Goal: Task Accomplishment & Management: Use online tool/utility

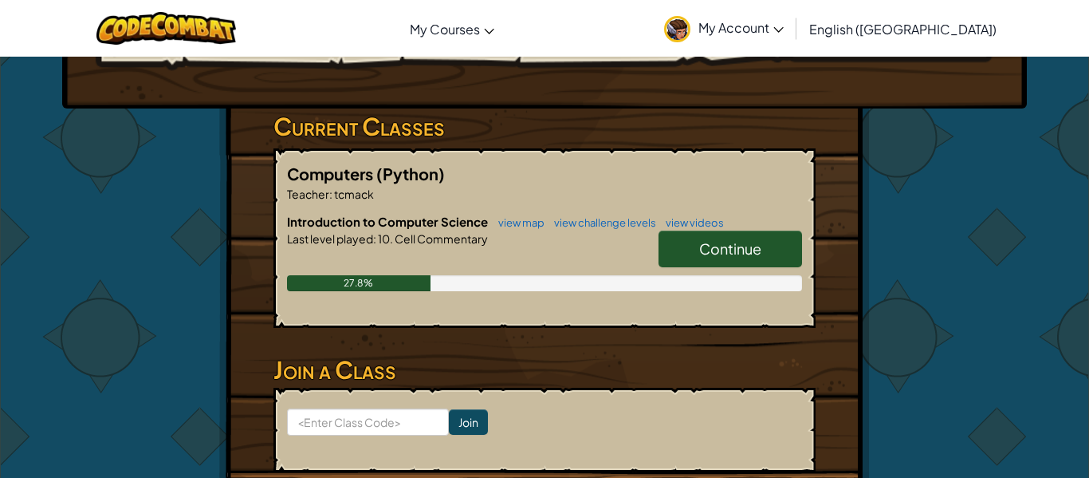
scroll to position [234, 0]
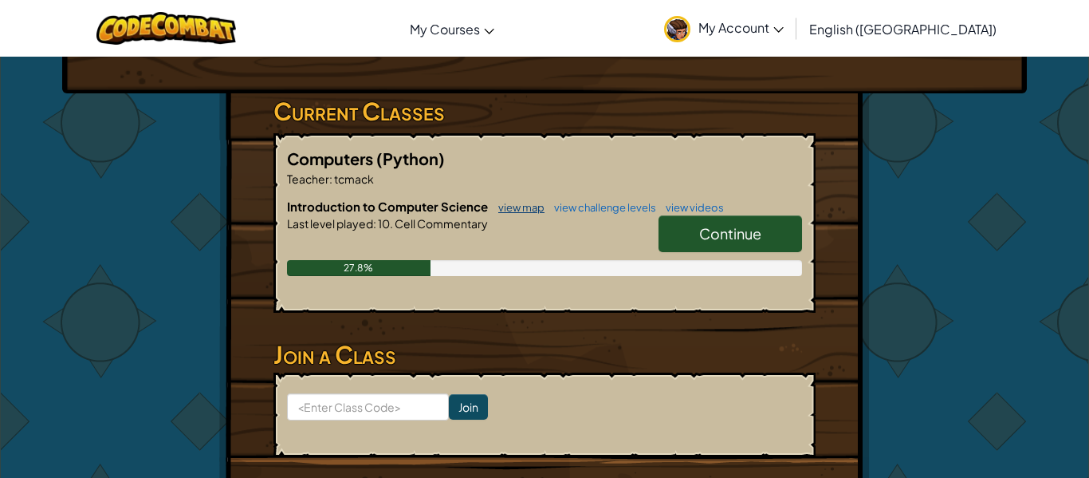
click at [522, 206] on link "view map" at bounding box center [517, 207] width 54 height 13
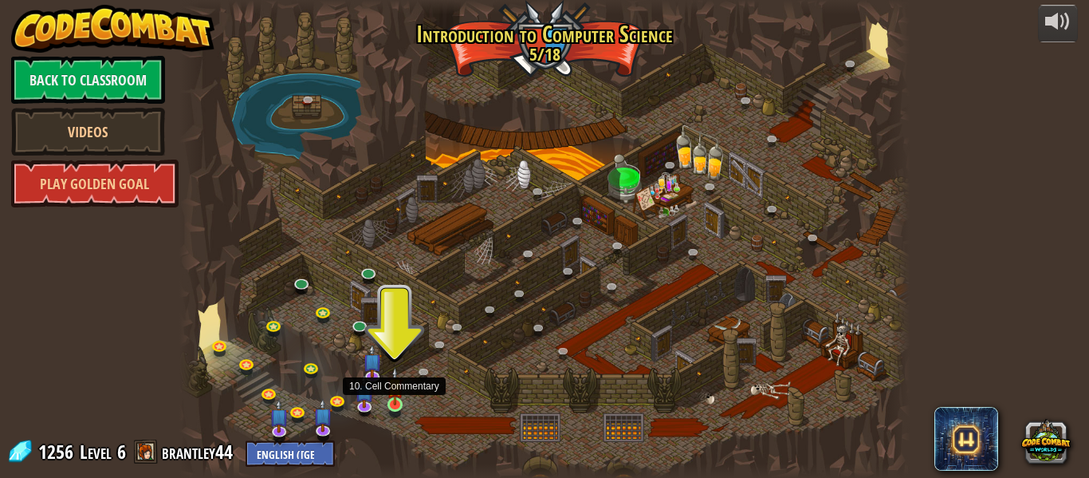
click at [390, 402] on img at bounding box center [395, 386] width 17 height 38
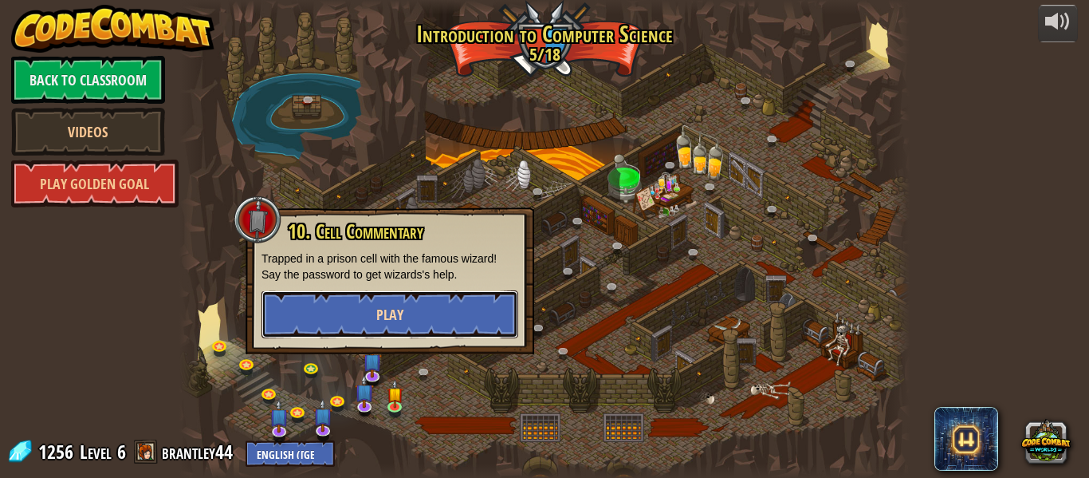
click at [411, 320] on button "Play" at bounding box center [390, 314] width 257 height 48
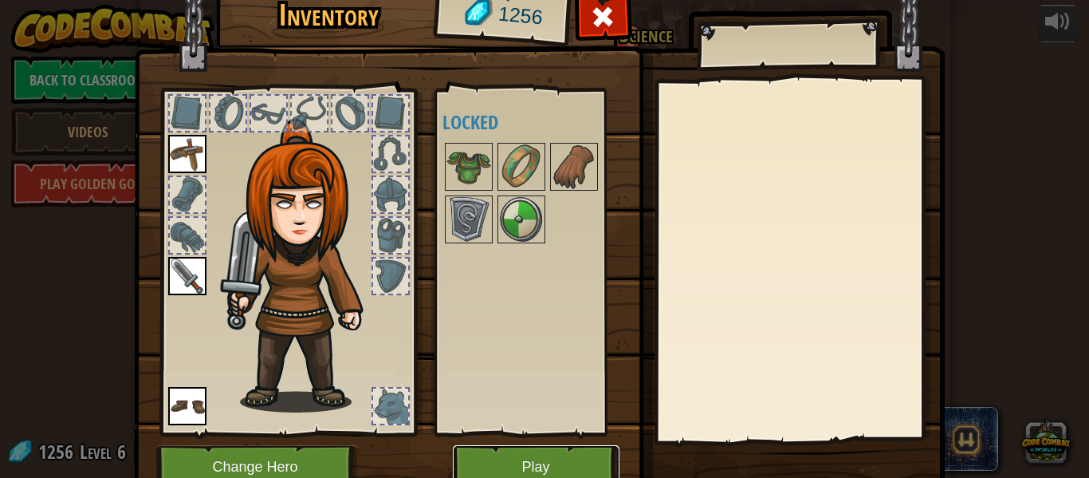
click at [541, 448] on button "Play" at bounding box center [536, 467] width 167 height 44
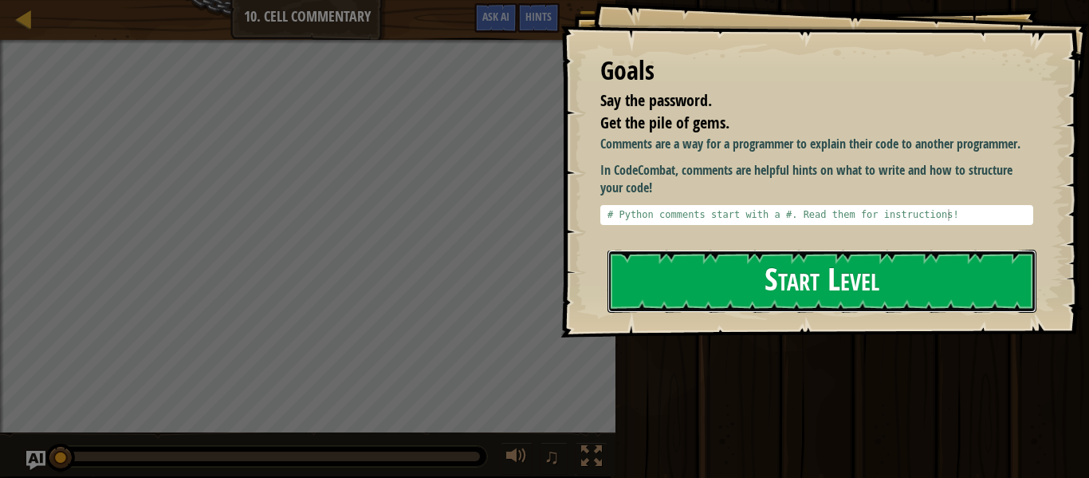
click at [733, 306] on button "Start Level" at bounding box center [822, 281] width 429 height 63
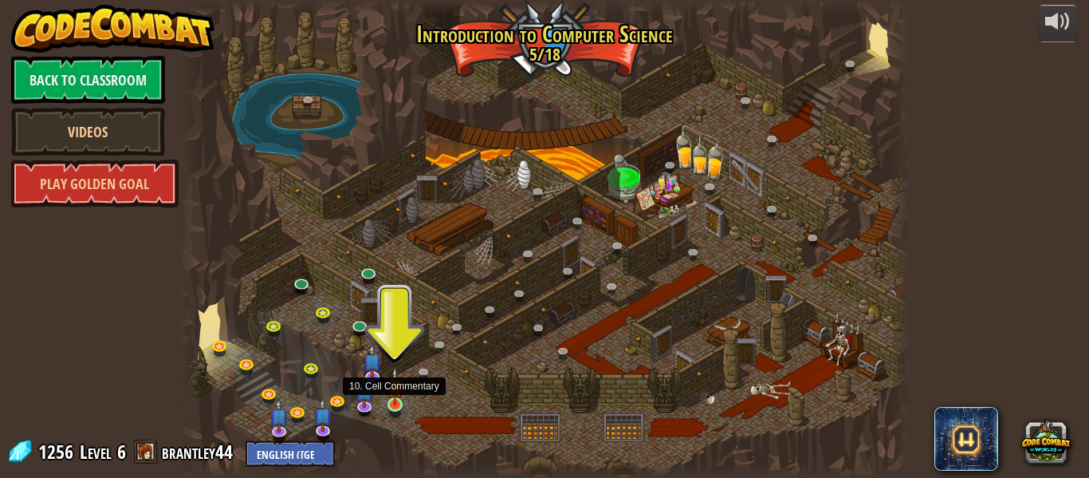
click at [390, 402] on img at bounding box center [395, 386] width 17 height 38
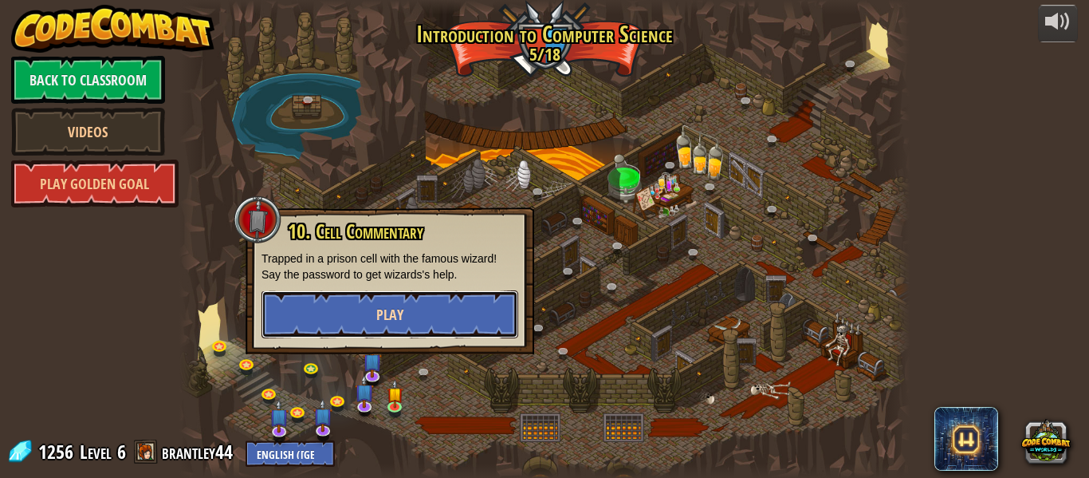
click at [362, 308] on button "Play" at bounding box center [390, 314] width 257 height 48
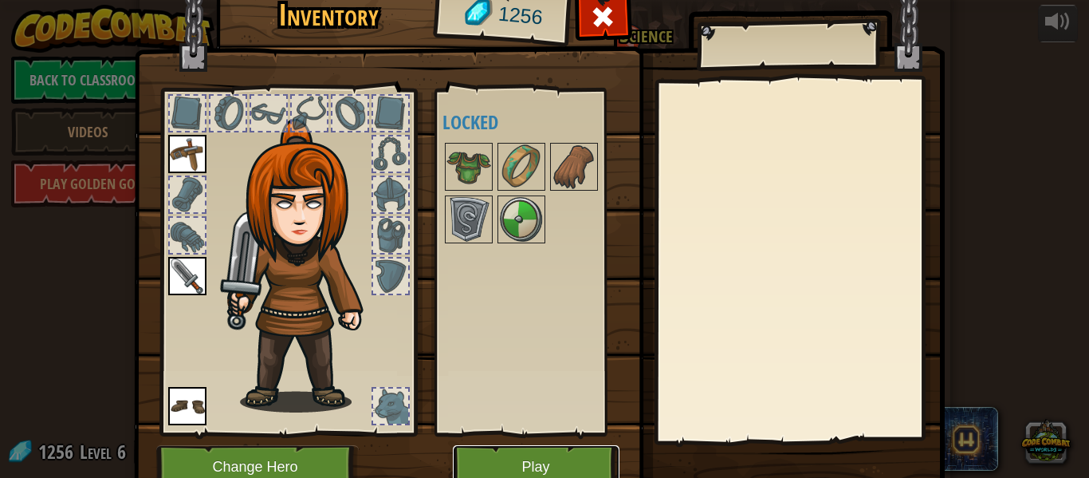
click at [589, 464] on button "Play" at bounding box center [536, 467] width 167 height 44
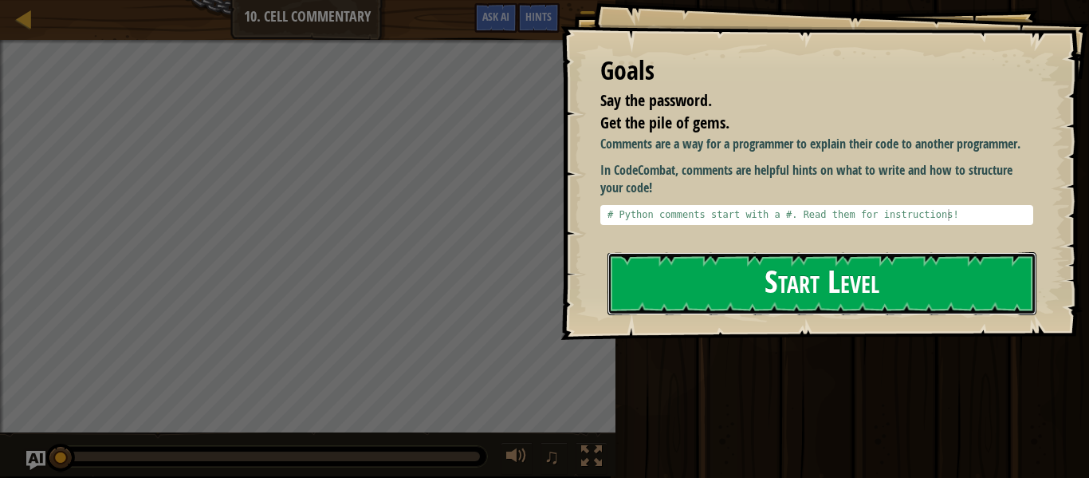
click at [704, 274] on button "Start Level" at bounding box center [822, 283] width 429 height 63
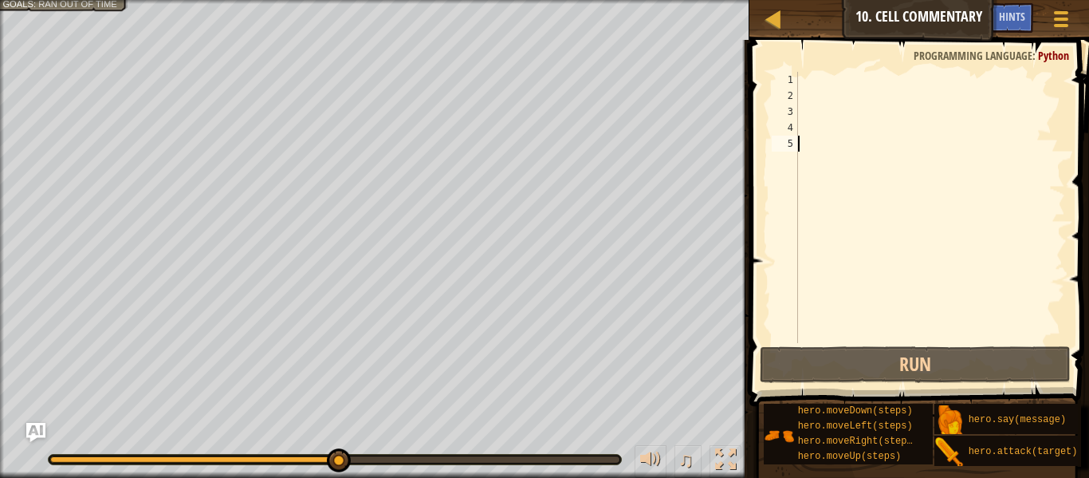
click at [816, 83] on div at bounding box center [930, 223] width 270 height 303
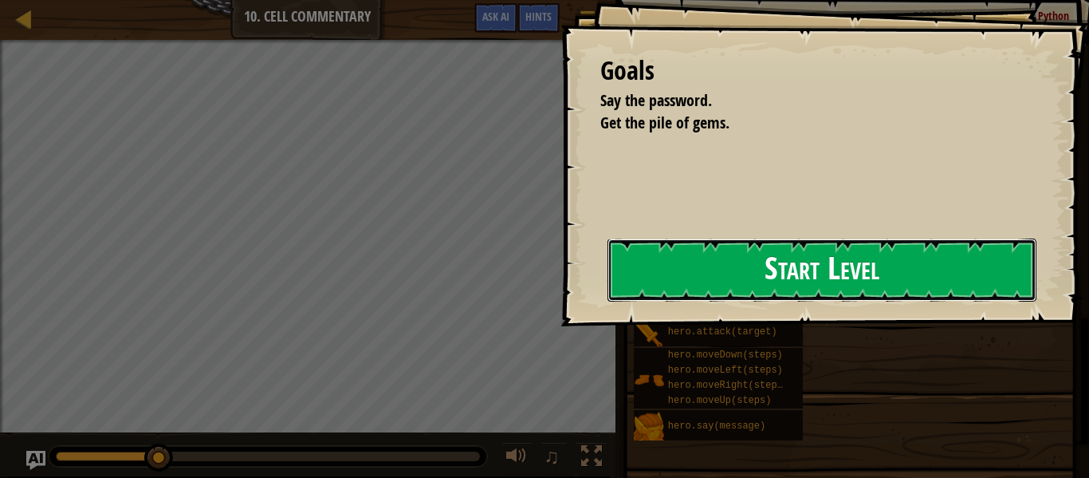
click at [821, 248] on button "Start Level" at bounding box center [822, 269] width 429 height 63
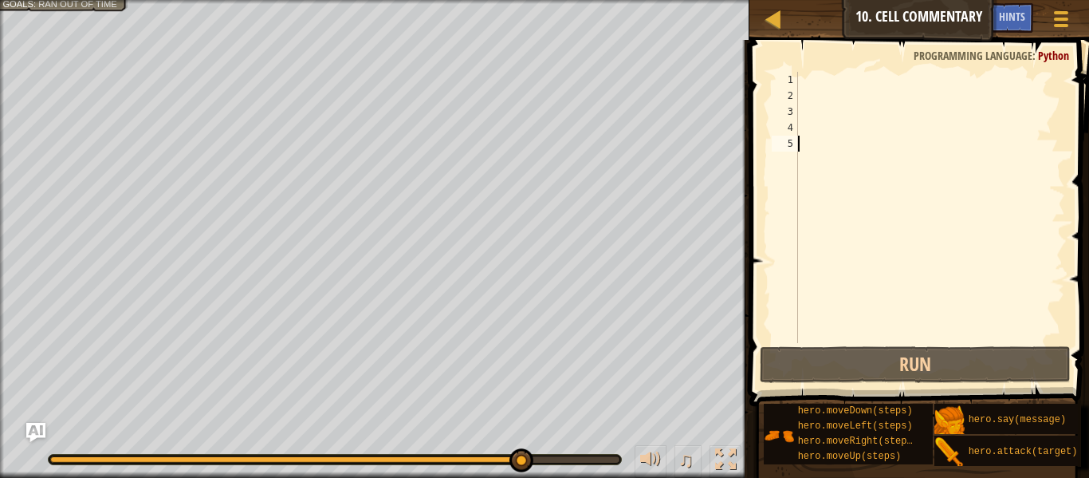
click at [891, 108] on div at bounding box center [930, 223] width 270 height 303
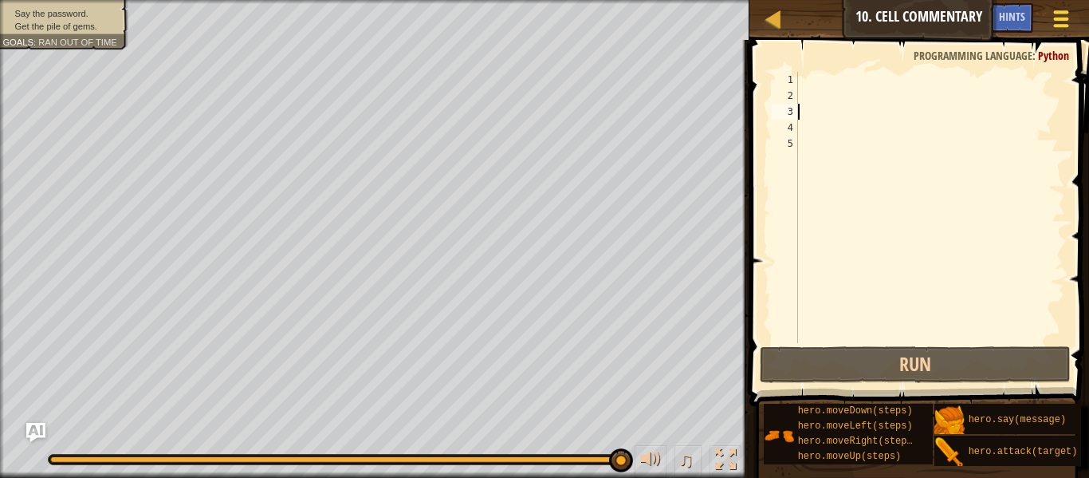
click at [1050, 33] on button "Game Menu" at bounding box center [1061, 21] width 42 height 39
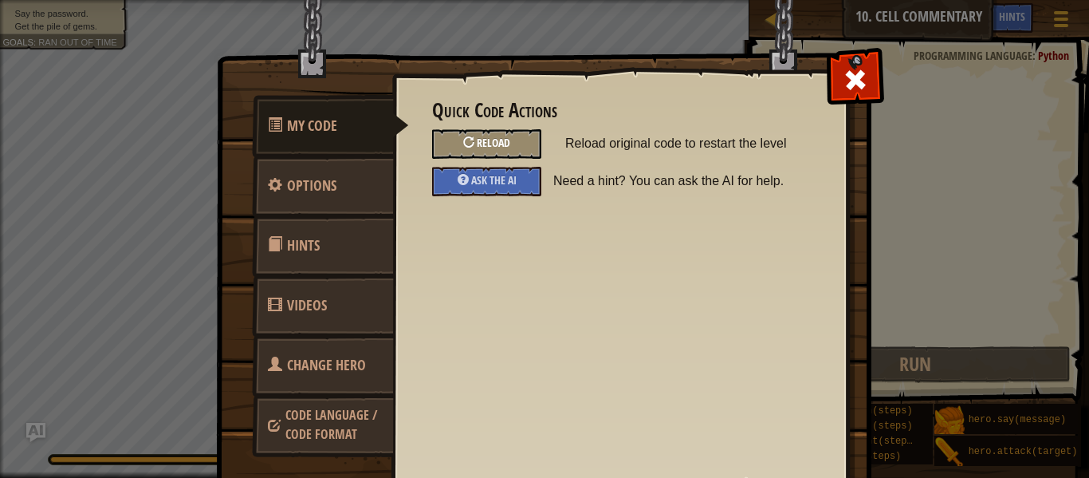
click at [504, 150] on div "Reload" at bounding box center [486, 144] width 109 height 30
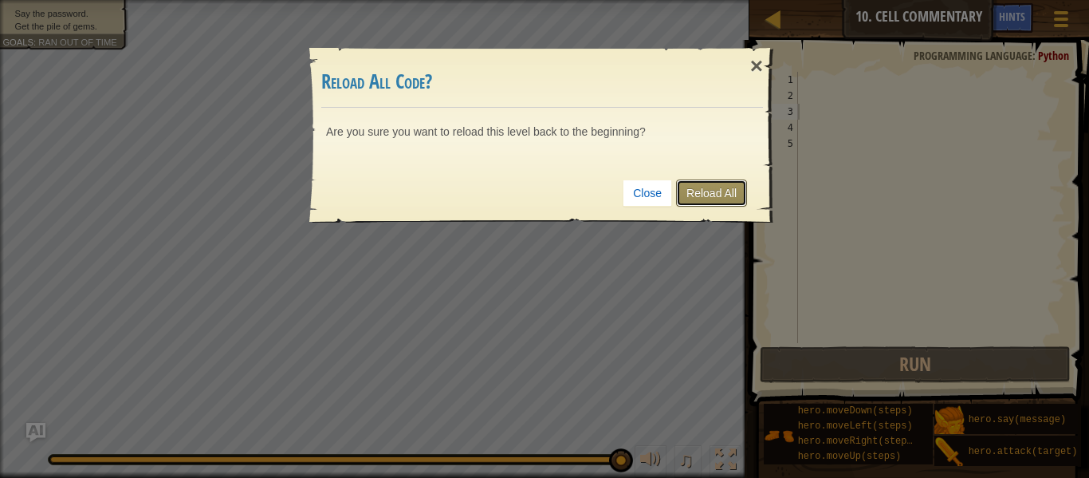
click at [745, 186] on link "Reload All" at bounding box center [711, 192] width 71 height 27
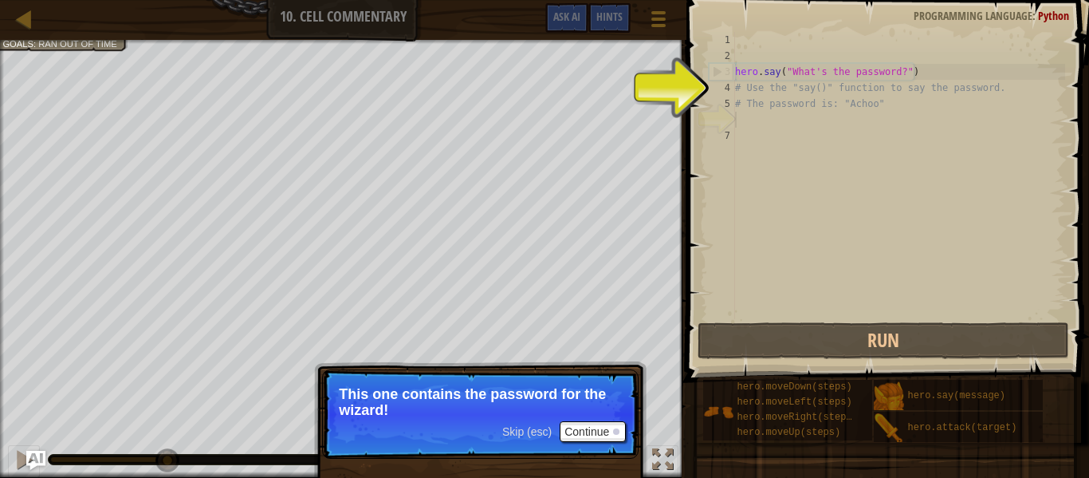
click at [703, 313] on span at bounding box center [889, 168] width 415 height 429
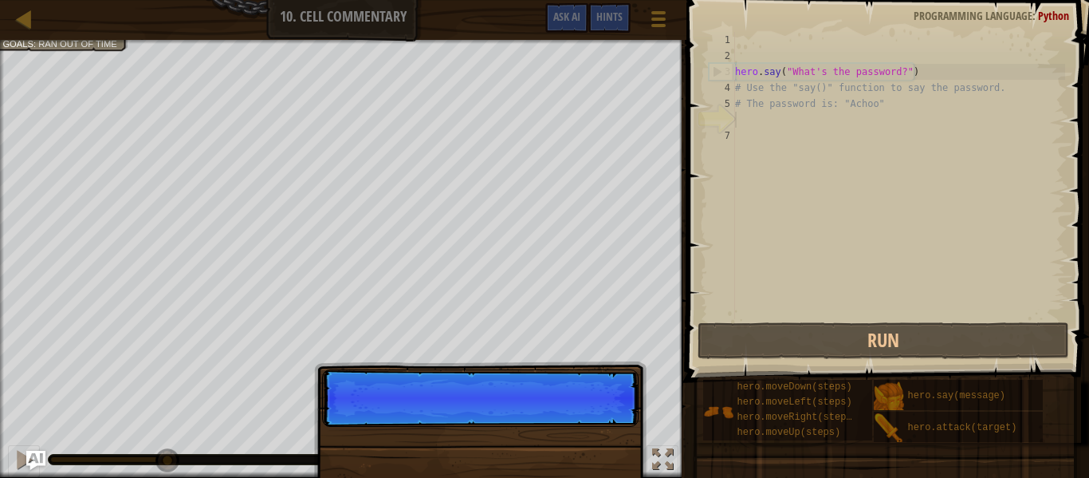
scroll to position [7, 0]
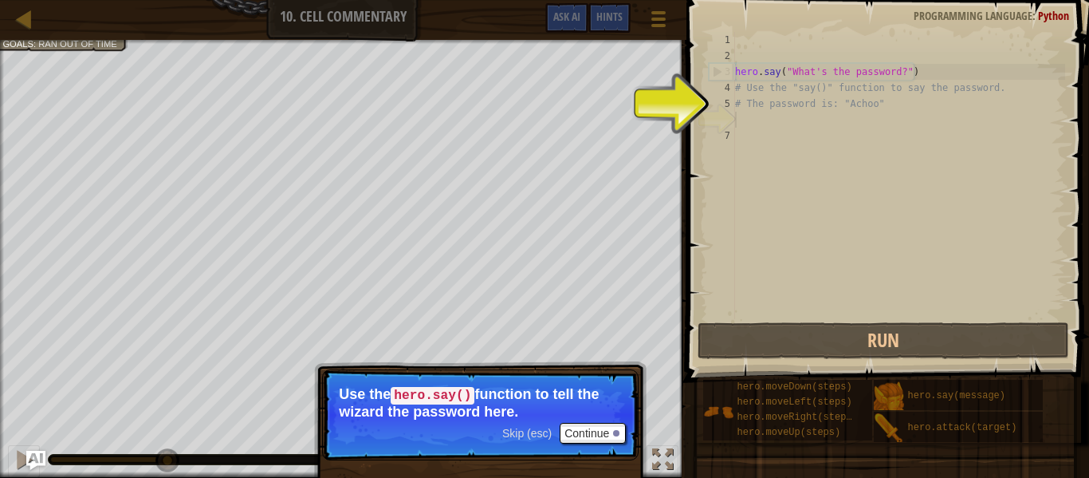
click at [738, 207] on div "hero . say ( "What's the password?" ) # Use the "say()" function to say the pas…" at bounding box center [898, 191] width 333 height 319
click at [745, 124] on div "hero . say ( "What's the password?" ) # Use the "say()" function to say the pas…" at bounding box center [898, 191] width 333 height 319
click at [743, 123] on div "hero . say ( "What's the password?" ) # Use the "say()" function to say the pas…" at bounding box center [898, 191] width 333 height 319
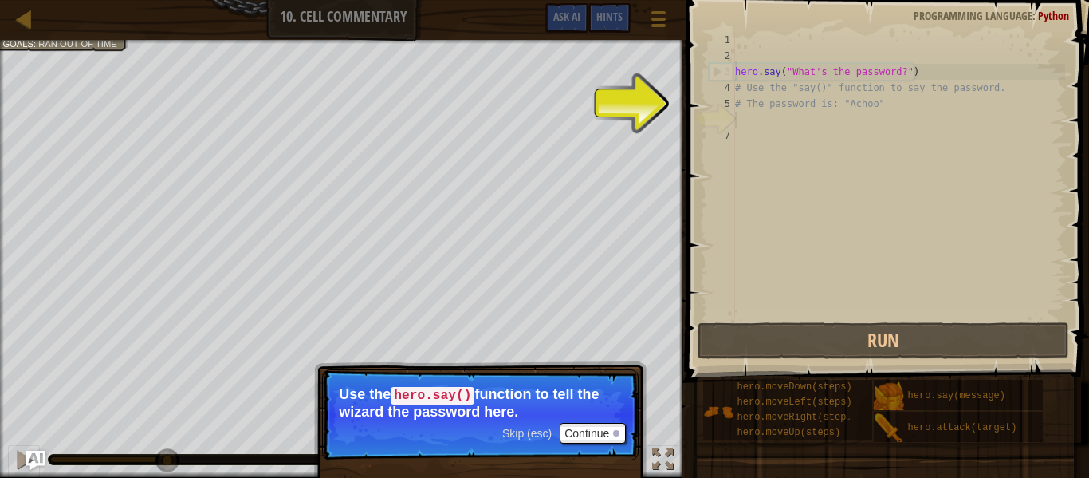
click at [743, 123] on div "hero . say ( "What's the password?" ) # Use the "say()" function to say the pas…" at bounding box center [898, 191] width 333 height 319
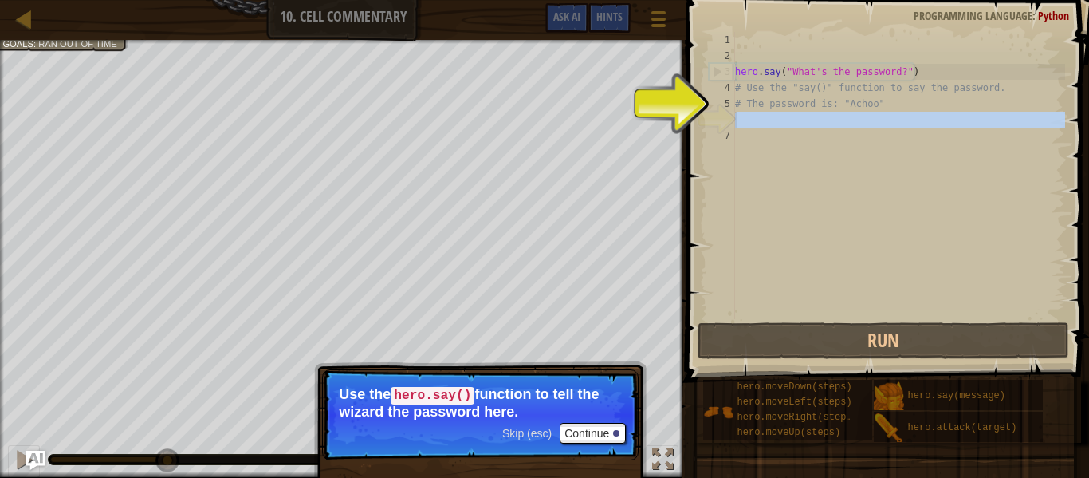
click at [755, 116] on div "hero . say ( "What's the password?" ) # Use the "say()" function to say the pas…" at bounding box center [898, 175] width 333 height 287
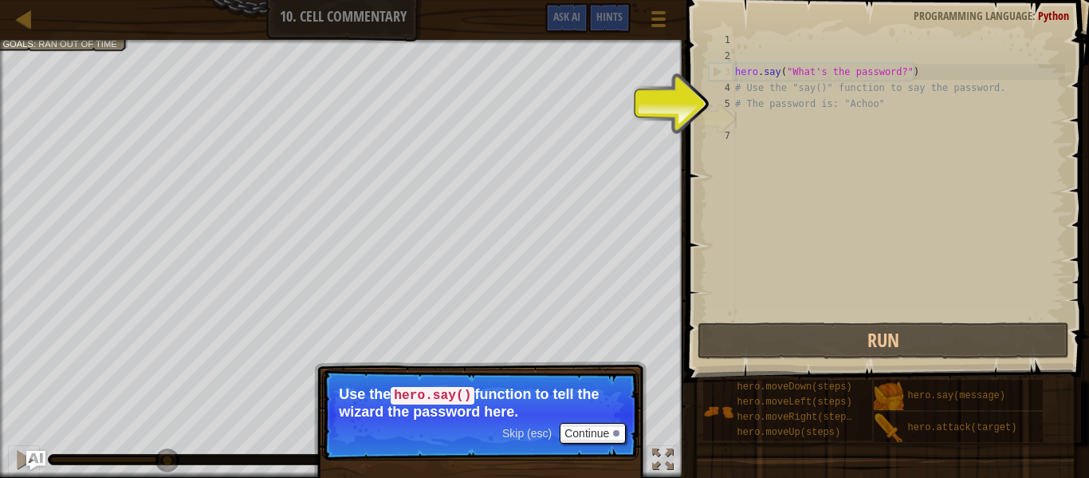
click at [755, 120] on div "hero . say ( "What's the password?" ) # Use the "say()" function to say the pas…" at bounding box center [898, 191] width 333 height 319
click at [742, 145] on div "hero . say ( "What's the password?" ) # Use the "say()" function to say the pas…" at bounding box center [898, 191] width 333 height 319
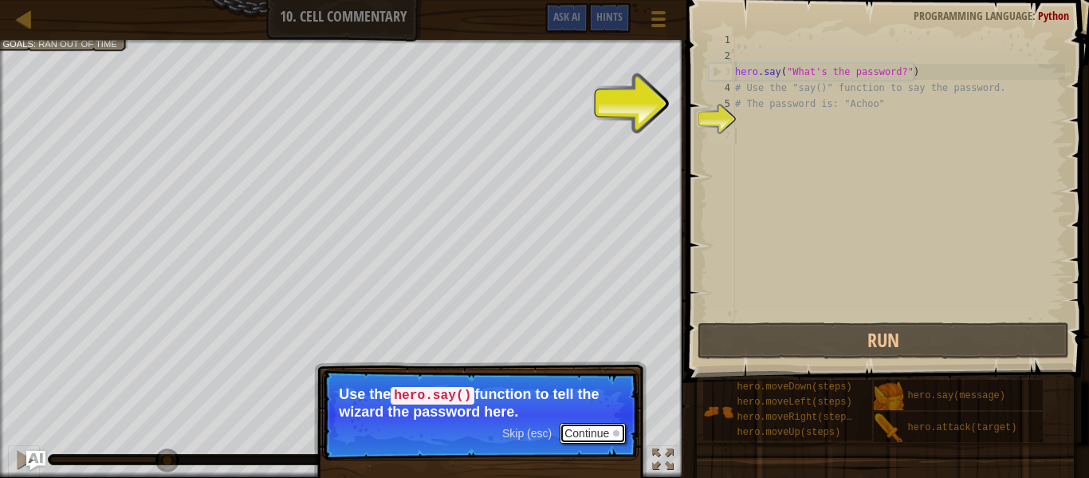
click at [612, 425] on button "Continue" at bounding box center [593, 433] width 66 height 21
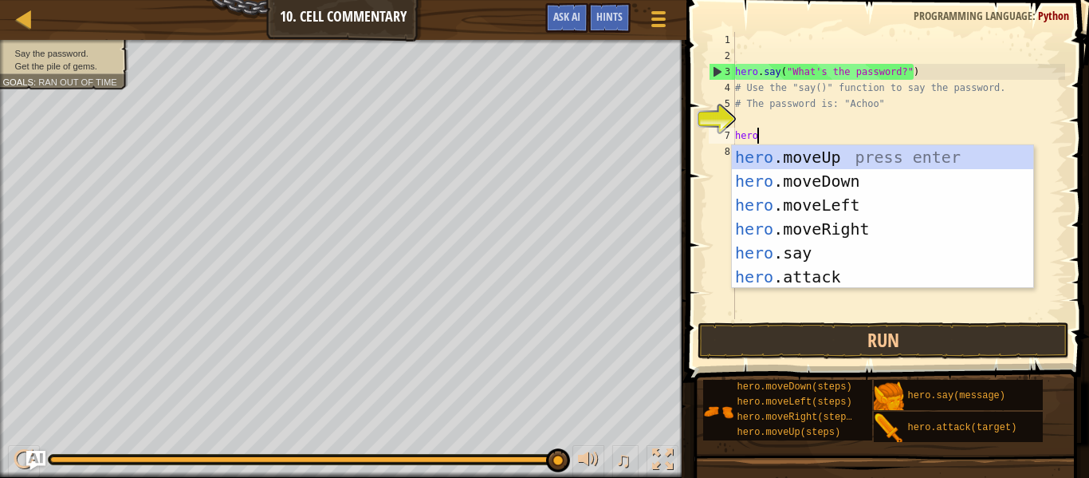
scroll to position [7, 2]
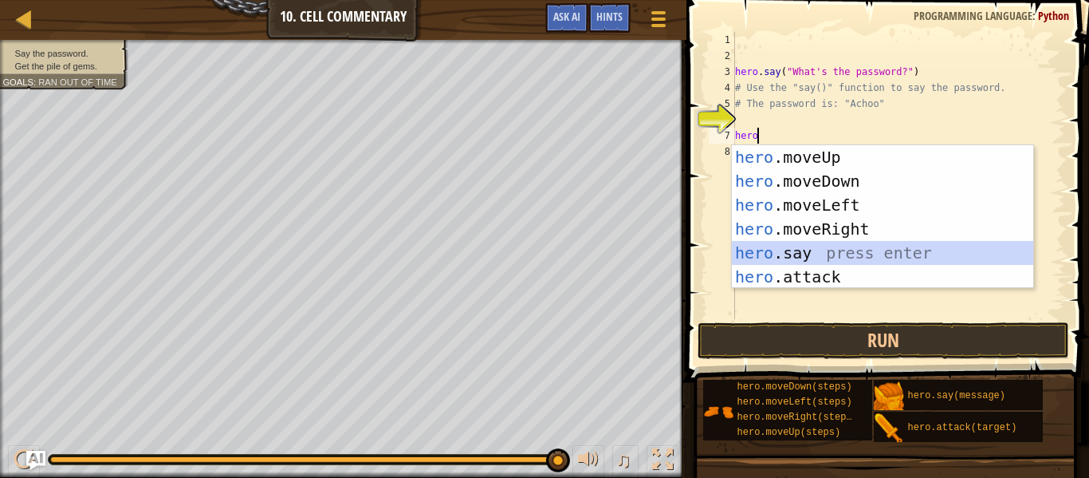
click at [804, 250] on div "hero .moveUp press enter hero .moveDown press enter hero .moveLeft press enter …" at bounding box center [882, 240] width 301 height 191
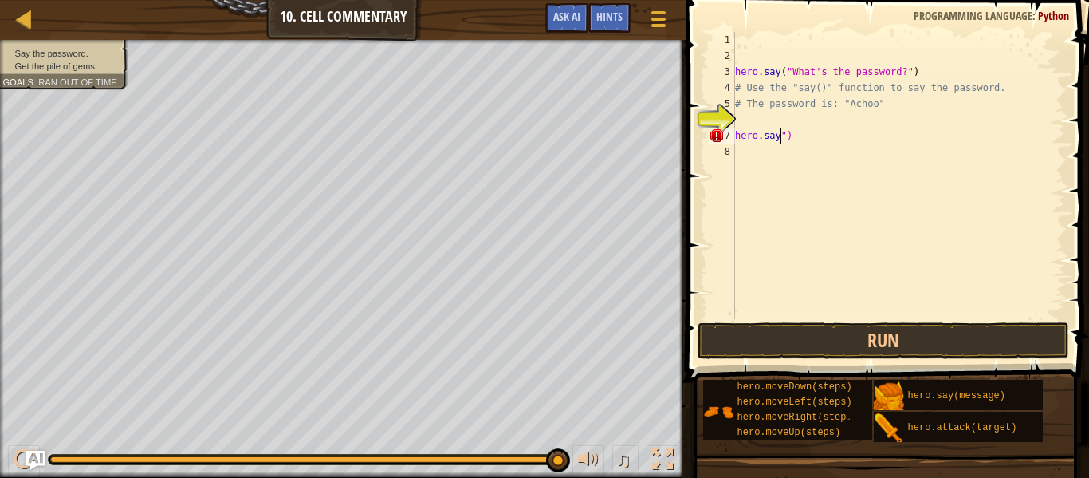
type textarea "hero.say(")"
click at [786, 138] on div "hero . say ( "What's the password?" ) # Use the "say()" function to say the pas…" at bounding box center [898, 191] width 333 height 319
click at [789, 136] on div "hero . say ( "What's the password?" ) # Use the "say()" function to say the pas…" at bounding box center [898, 191] width 333 height 319
click at [801, 121] on div "hero . say ( "What's the password?" ) # Use the "say()" function to say the pas…" at bounding box center [898, 191] width 333 height 319
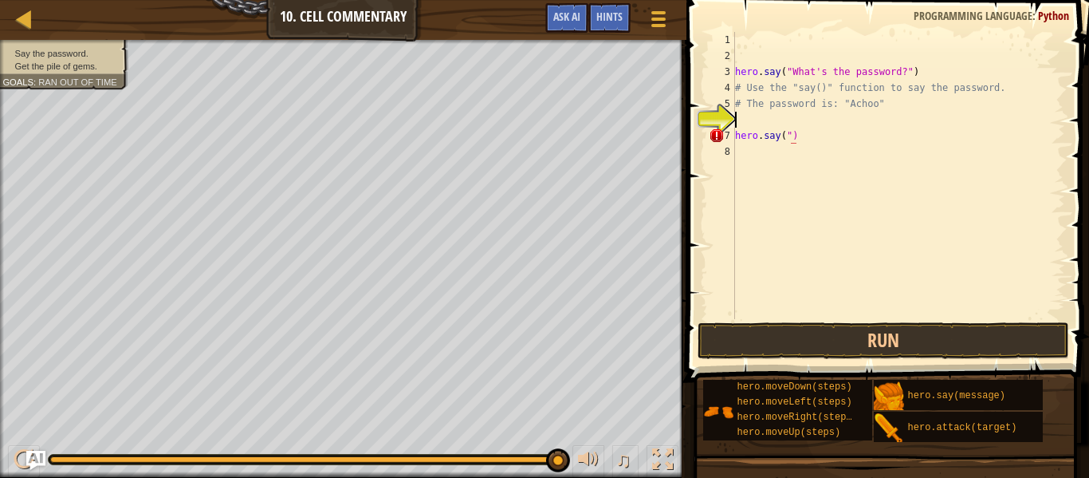
scroll to position [7, 0]
click at [802, 136] on div "hero . say ( "What's the password?" ) # Use the "say()" function to say the pas…" at bounding box center [898, 191] width 333 height 319
type textarea "h"
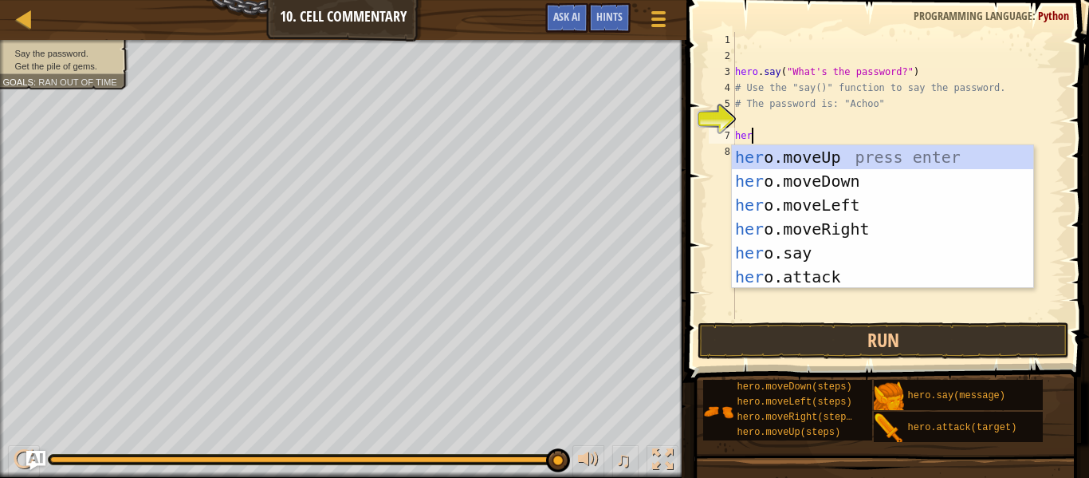
scroll to position [7, 2]
click at [781, 250] on div "hero .moveUp press enter hero .moveDown press enter hero .moveLeft press enter …" at bounding box center [882, 240] width 301 height 191
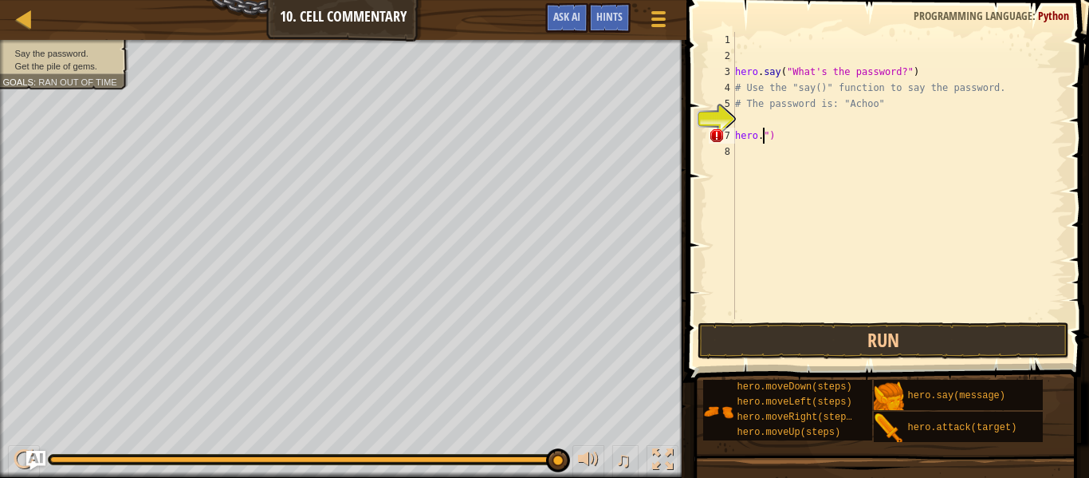
type textarea "")"
click at [859, 182] on div "hero . say ( "What's the password?" ) # Use the "say()" function to say the pas…" at bounding box center [898, 191] width 333 height 319
click at [840, 161] on div "hero . say ( "What's the password?" ) # Use the "say()" function to say the pas…" at bounding box center [898, 191] width 333 height 319
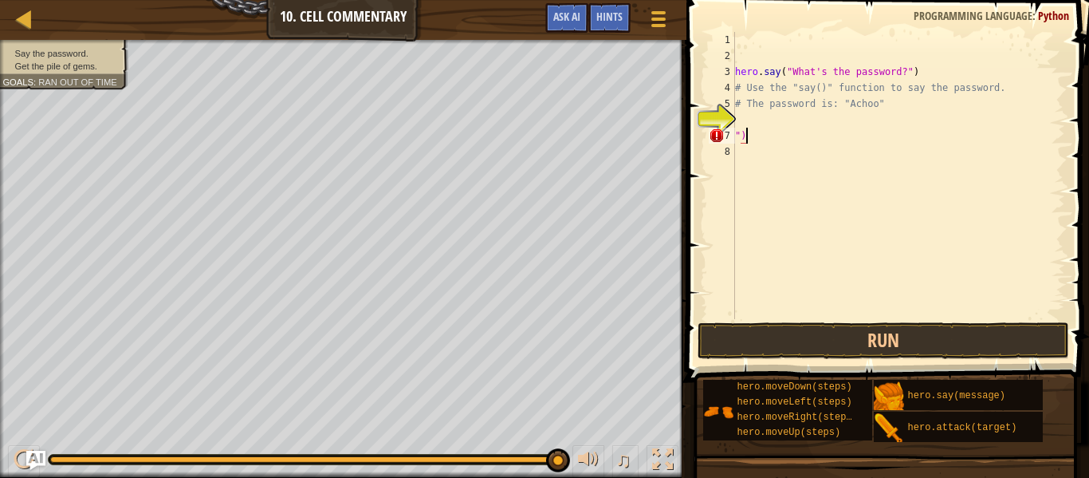
click at [797, 132] on div "hero . say ( "What's the password?" ) # Use the "say()" function to say the pas…" at bounding box center [898, 191] width 333 height 319
type textarea """
